Goal: Navigation & Orientation: Find specific page/section

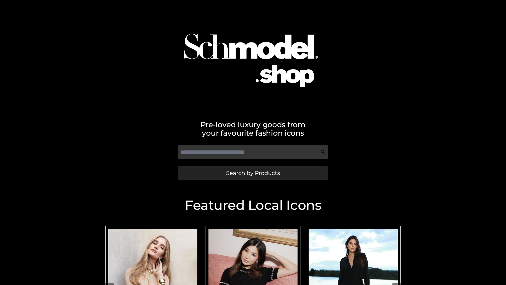
click at [253, 173] on span "Search by Products" at bounding box center [253, 173] width 54 height 6
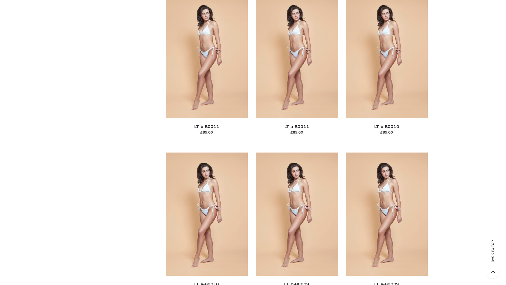
scroll to position [2366, 0]
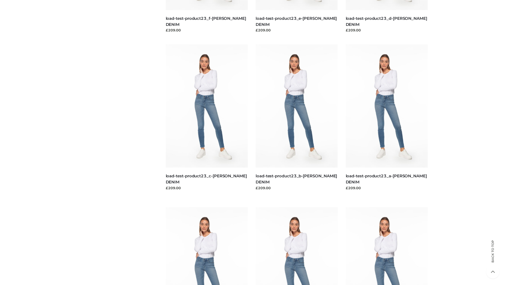
scroll to position [462, 0]
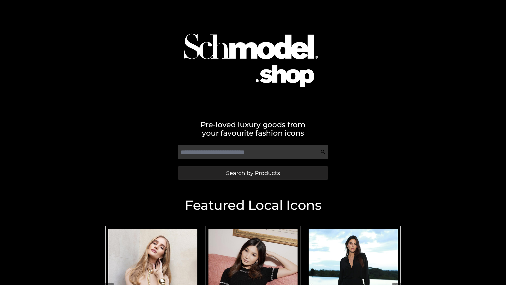
click at [253, 173] on span "Search by Products" at bounding box center [253, 173] width 54 height 6
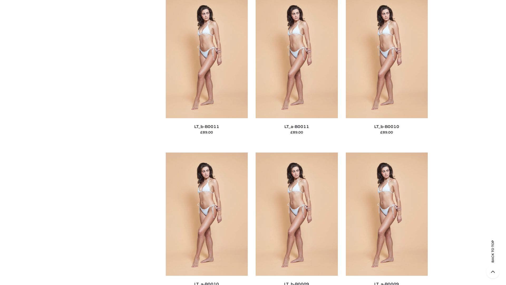
scroll to position [2366, 0]
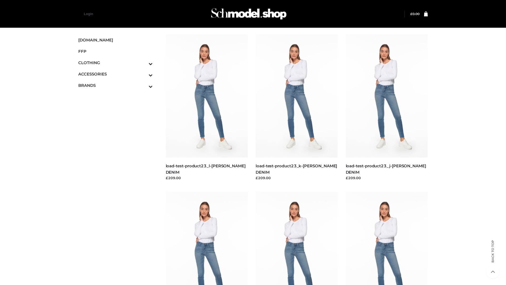
scroll to position [462, 0]
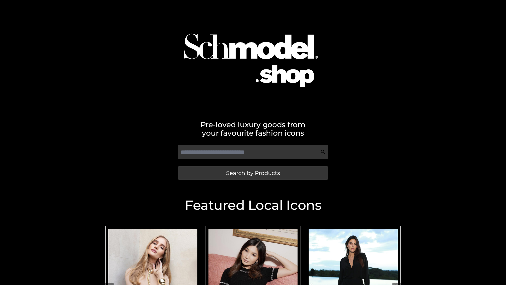
click at [253, 173] on span "Search by Products" at bounding box center [253, 173] width 54 height 6
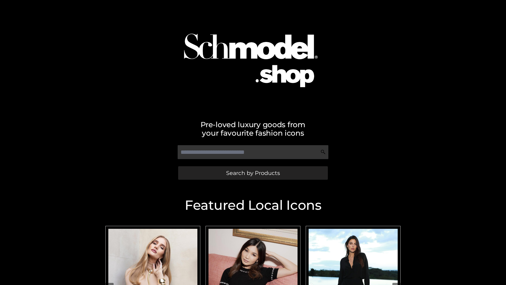
click at [253, 173] on span "Search by Products" at bounding box center [253, 173] width 54 height 6
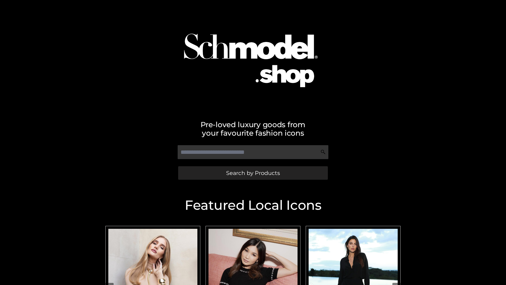
click at [253, 173] on span "Search by Products" at bounding box center [253, 173] width 54 height 6
